Goal: Check status

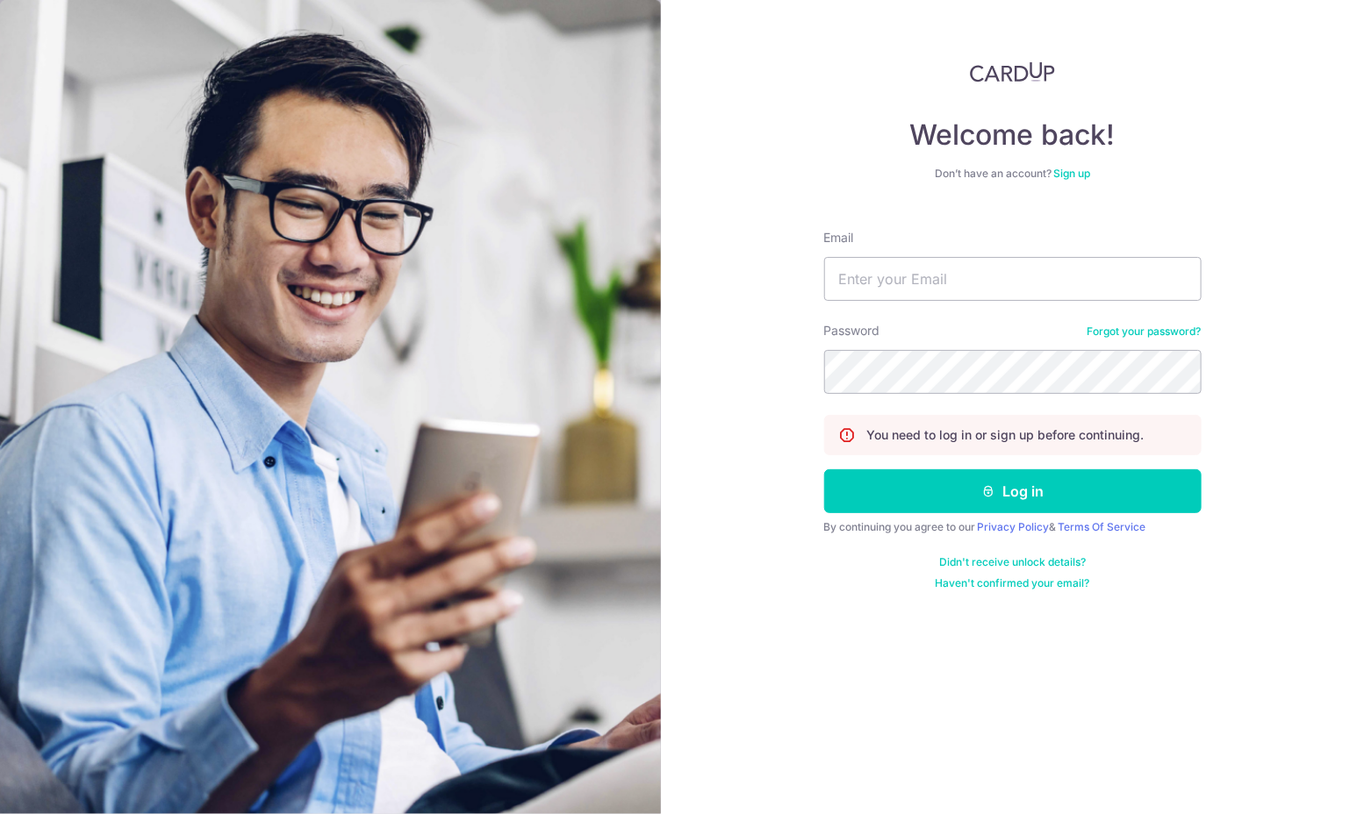
type input "[EMAIL_ADDRESS][DOMAIN_NAME]"
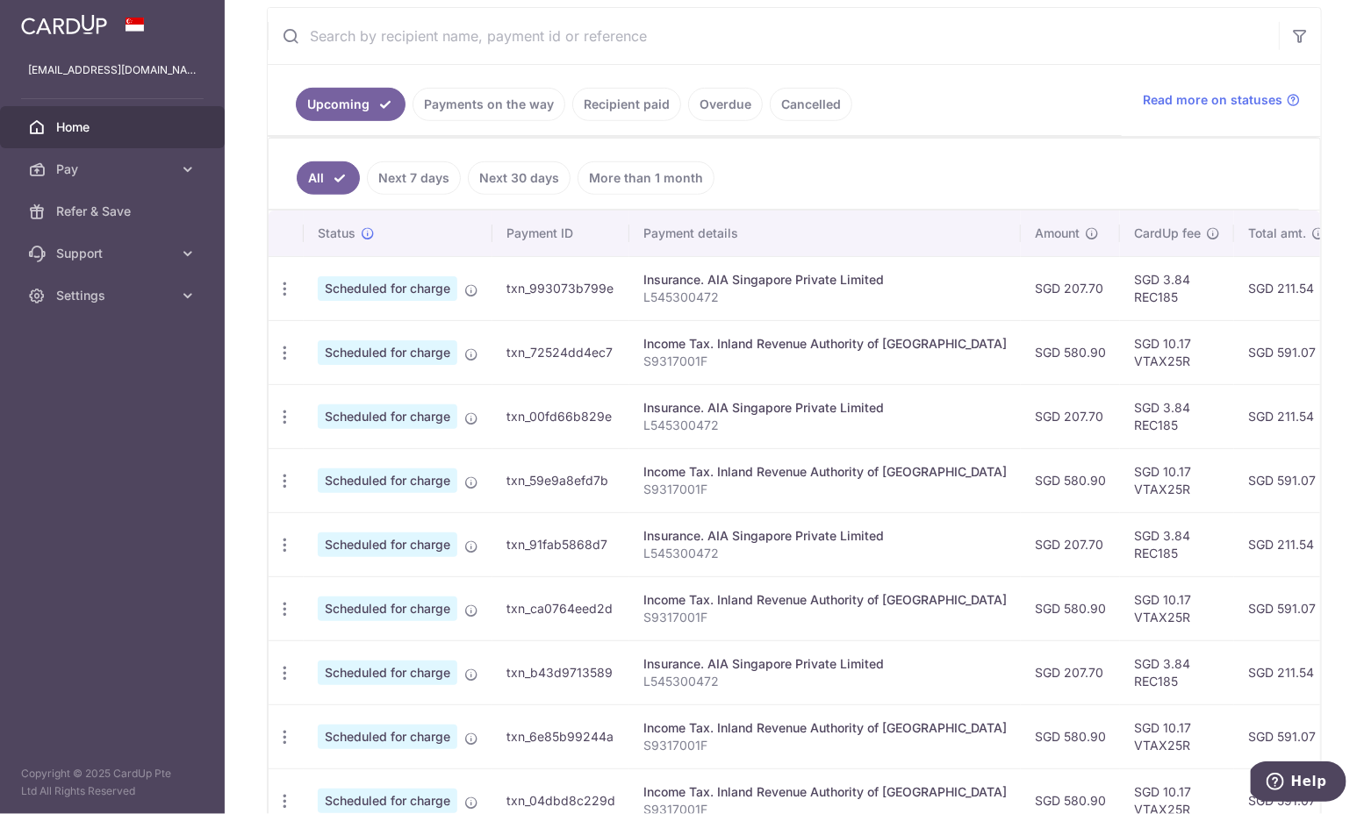
scroll to position [190, 0]
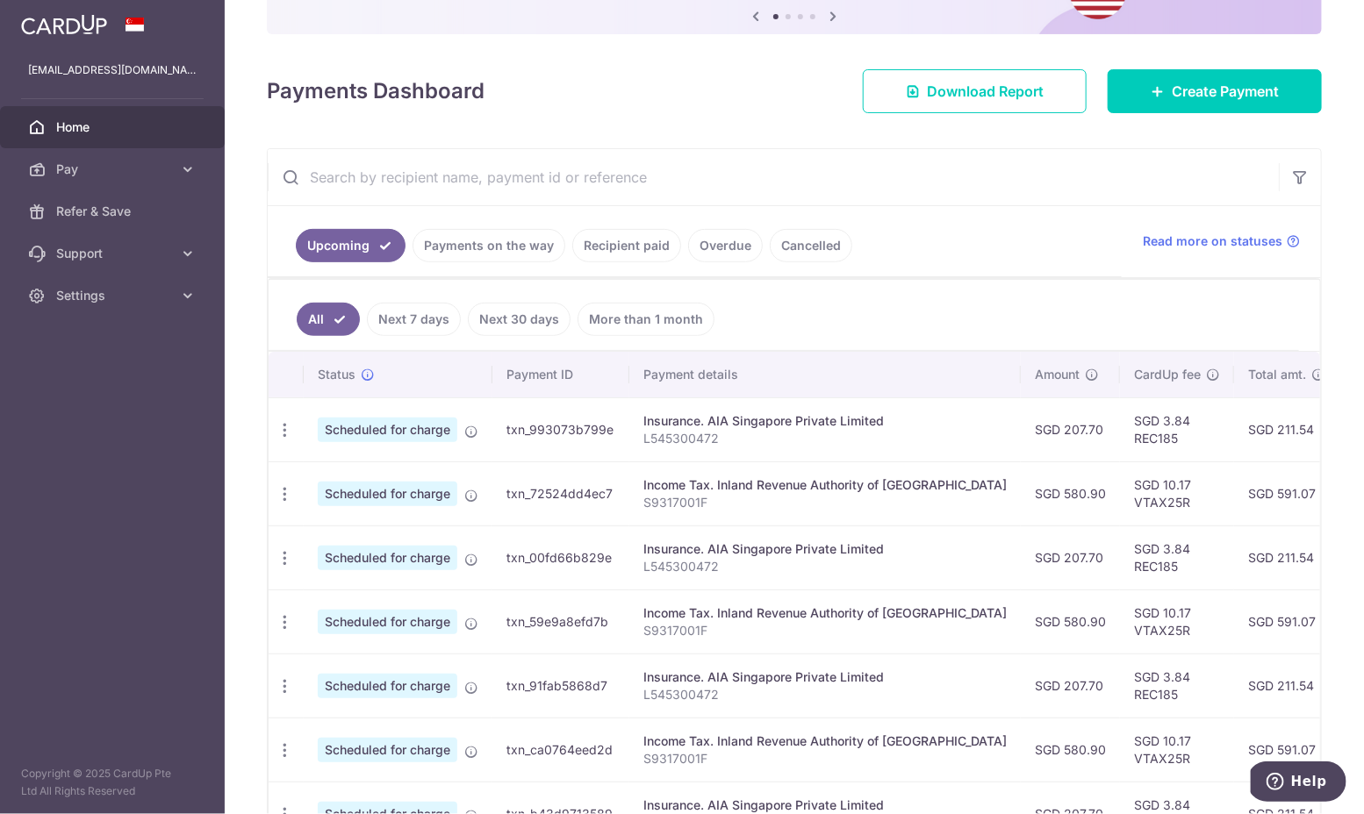
click at [636, 243] on link "Recipient paid" at bounding box center [626, 245] width 109 height 33
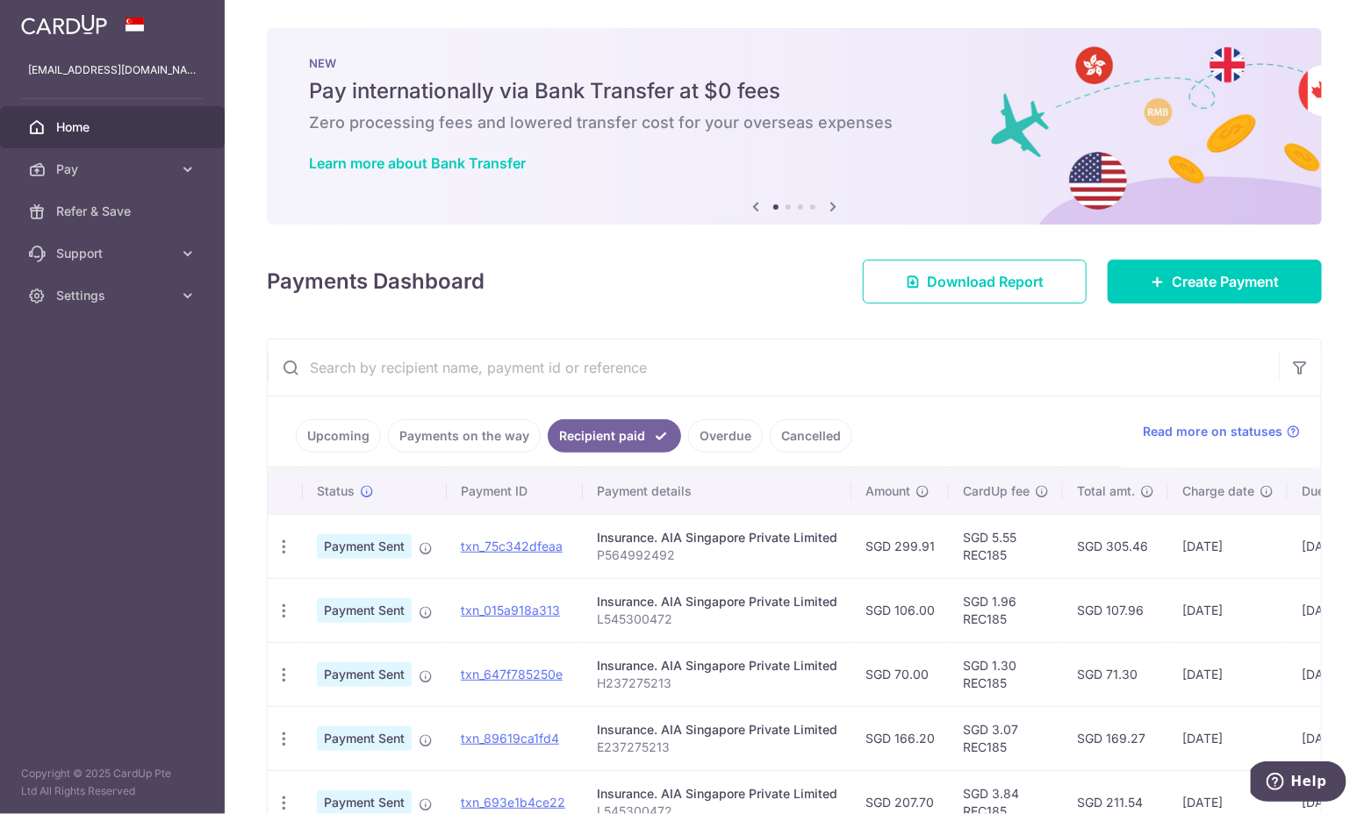
click at [445, 440] on link "Payments on the way" at bounding box center [464, 435] width 153 height 33
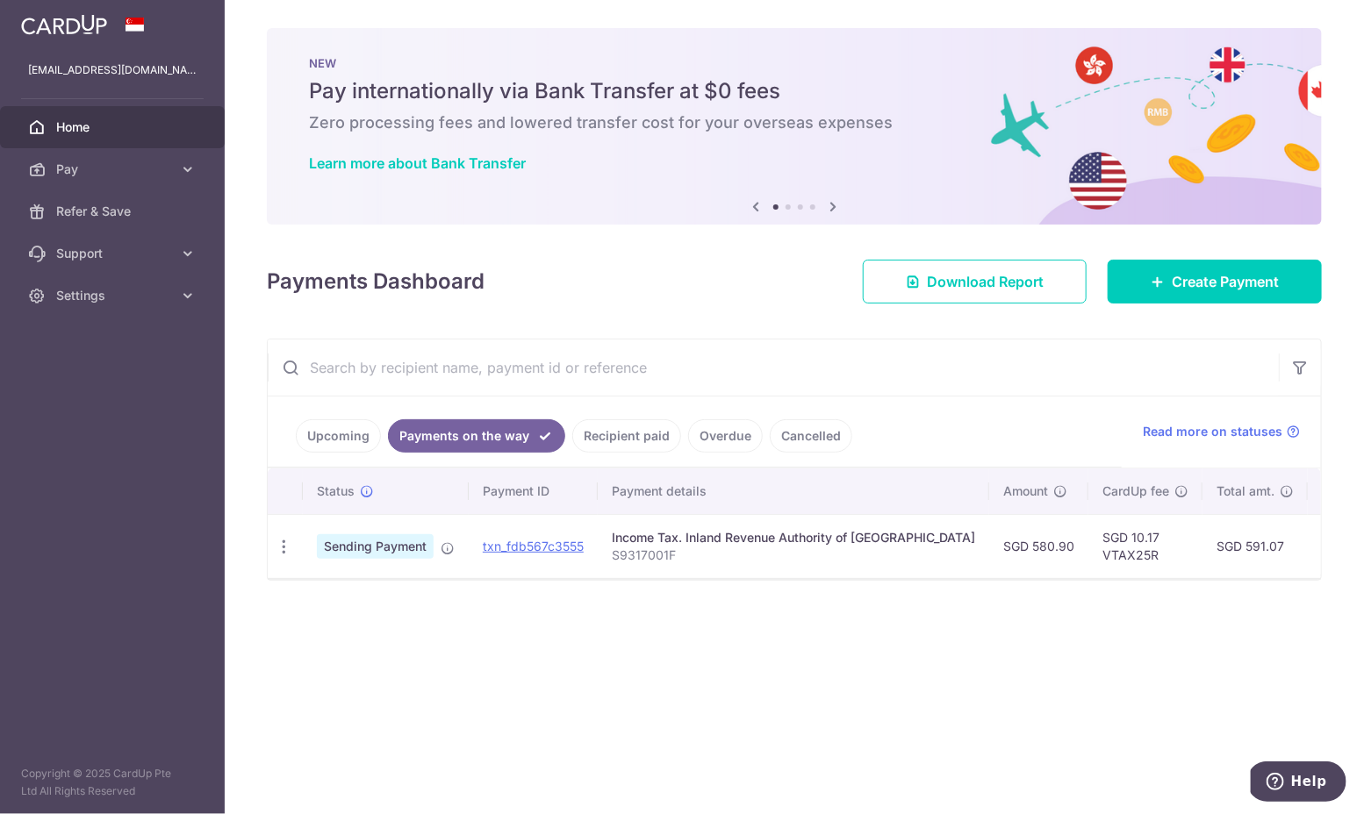
click at [626, 436] on link "Recipient paid" at bounding box center [626, 435] width 109 height 33
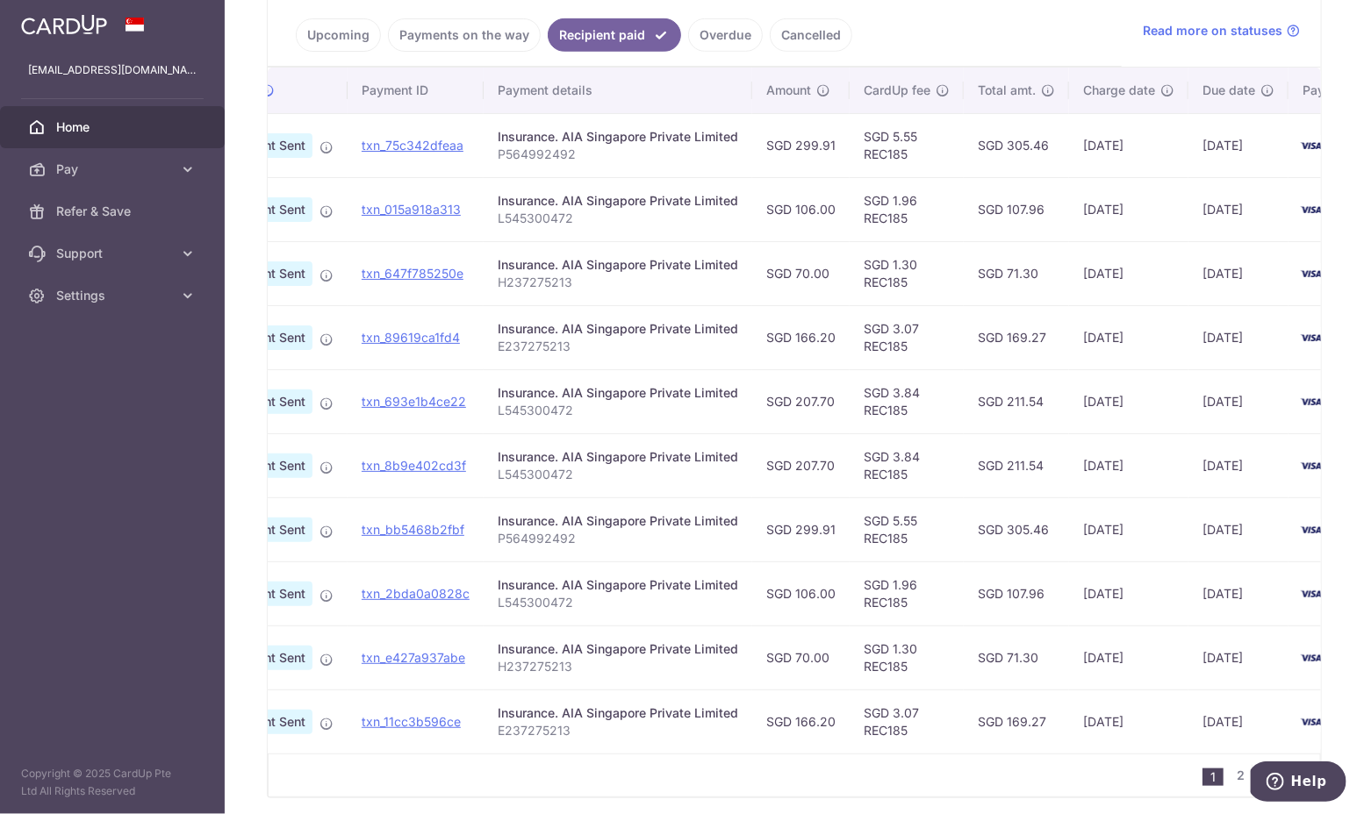
scroll to position [0, 188]
